Goal: Check status: Check status

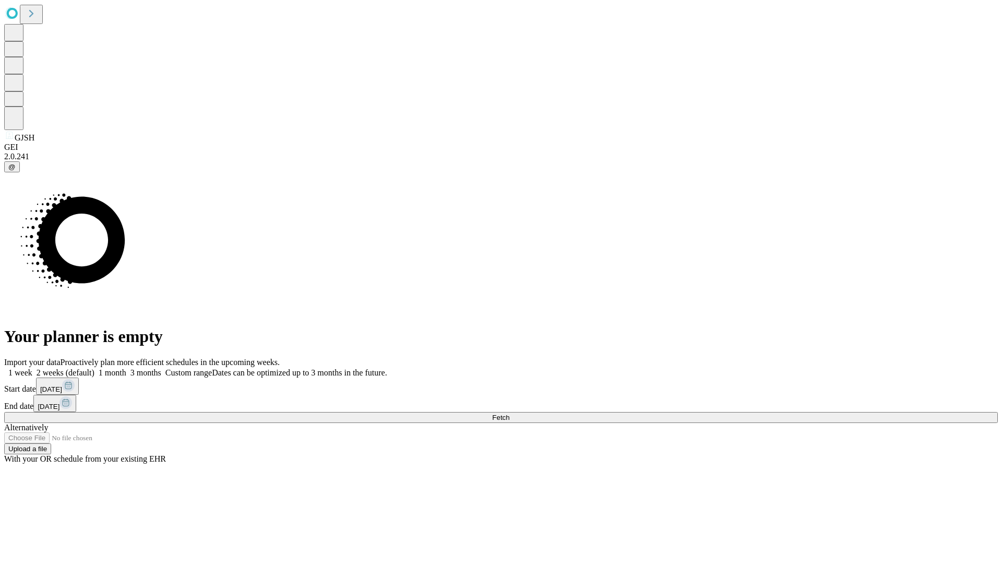
click at [509, 413] on span "Fetch" at bounding box center [500, 417] width 17 height 8
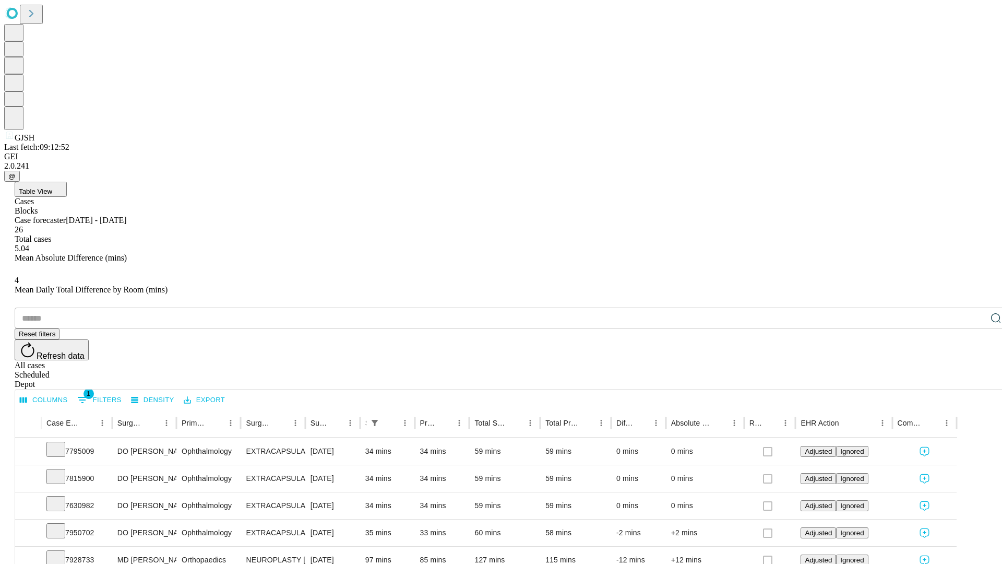
click at [935, 370] on div "Scheduled" at bounding box center [512, 374] width 994 height 9
